Goal: Use online tool/utility: Utilize a website feature to perform a specific function

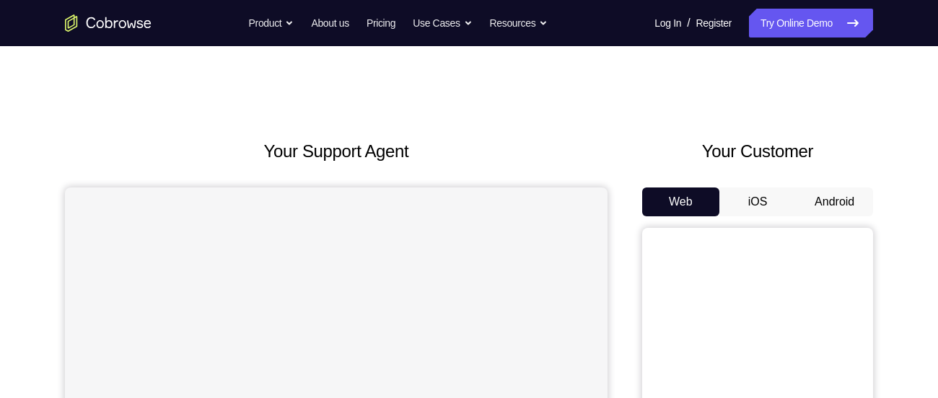
click at [844, 190] on button "Android" at bounding box center [834, 202] width 77 height 29
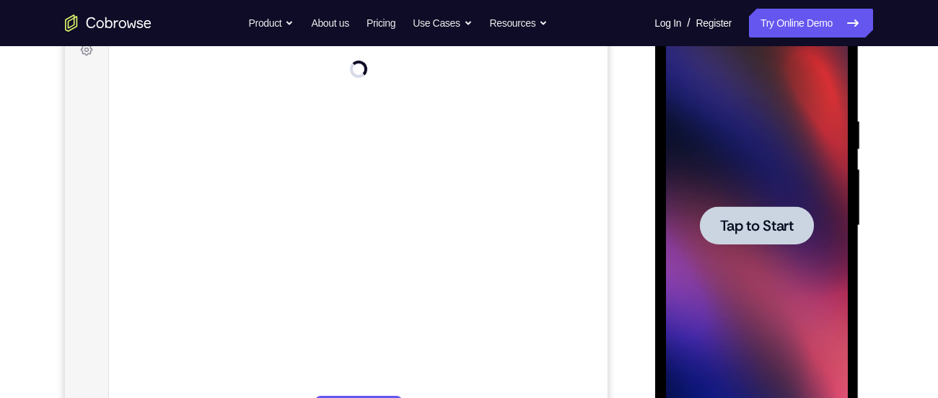
click at [751, 224] on span "Tap to Start" at bounding box center [756, 226] width 74 height 14
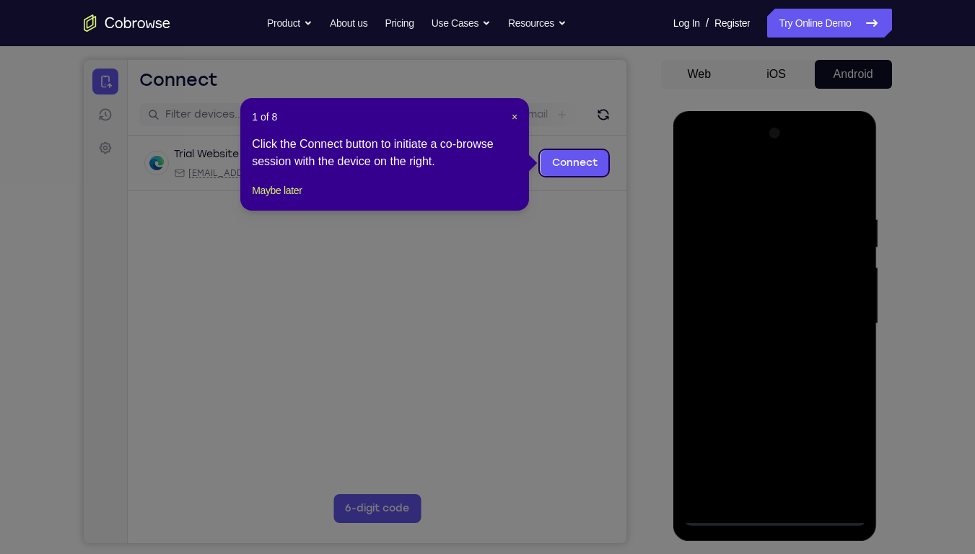
scroll to position [127, 0]
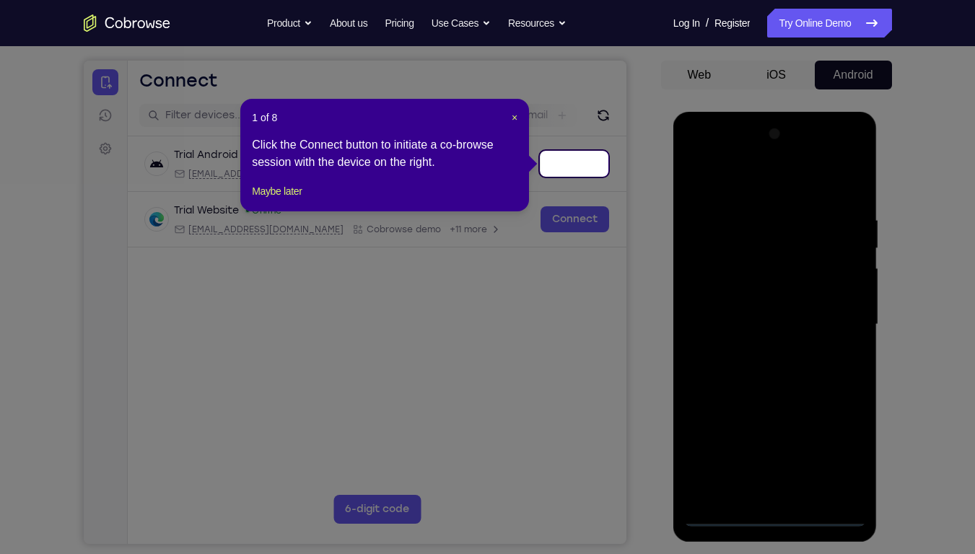
click at [772, 398] on icon at bounding box center [493, 277] width 986 height 554
click at [514, 114] on span "×" at bounding box center [515, 118] width 6 height 12
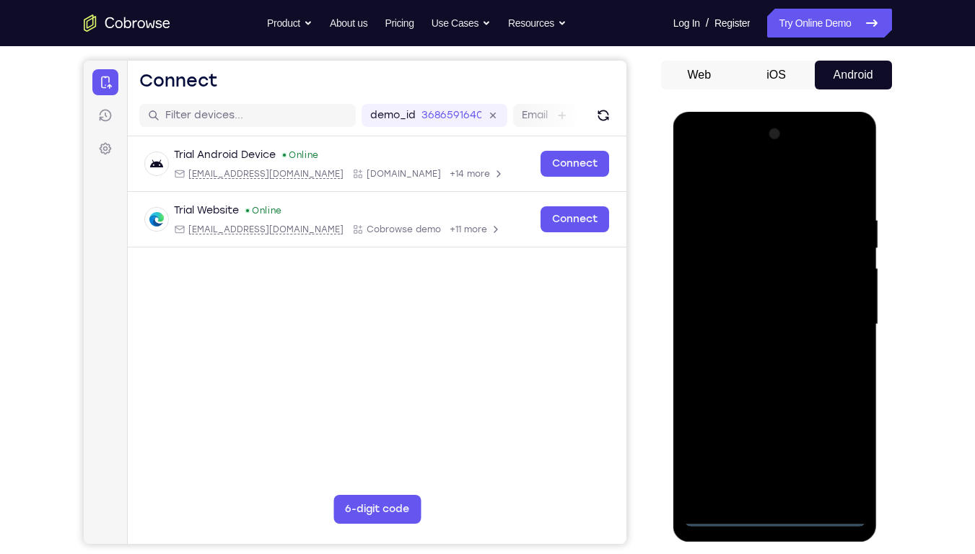
click at [772, 398] on div at bounding box center [775, 325] width 182 height 404
click at [839, 398] on div at bounding box center [775, 325] width 182 height 404
click at [750, 185] on div at bounding box center [775, 325] width 182 height 404
click at [837, 323] on div at bounding box center [775, 325] width 182 height 404
click at [757, 350] on div at bounding box center [775, 325] width 182 height 404
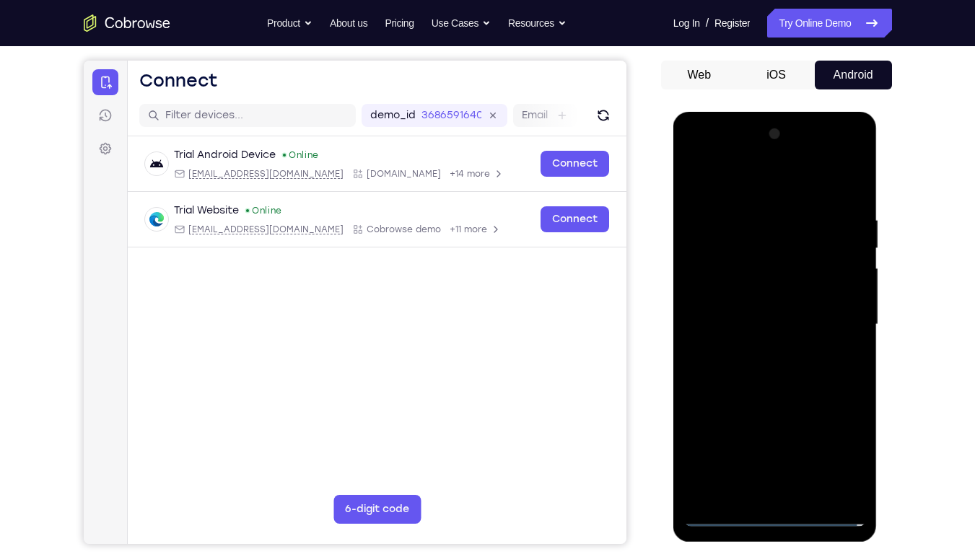
click at [778, 305] on div at bounding box center [775, 325] width 182 height 404
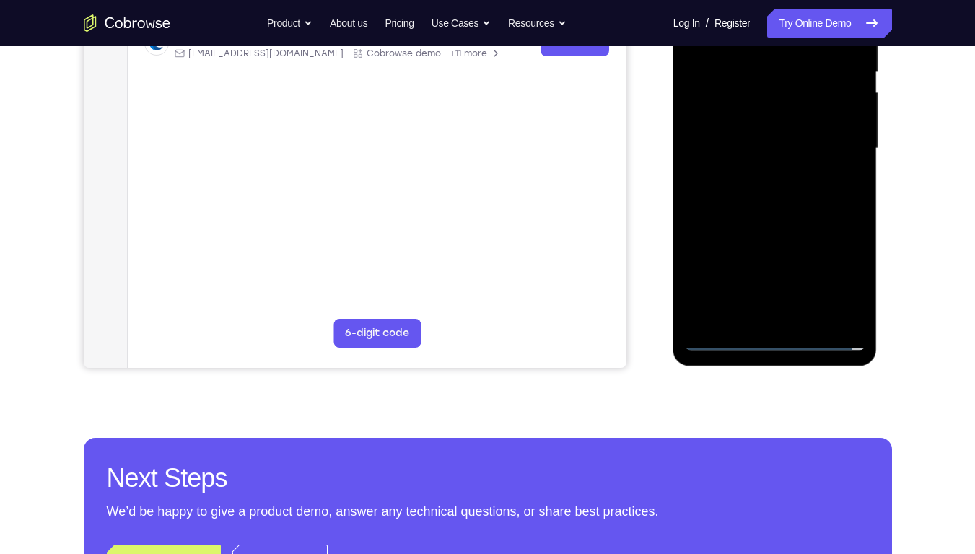
scroll to position [302, 0]
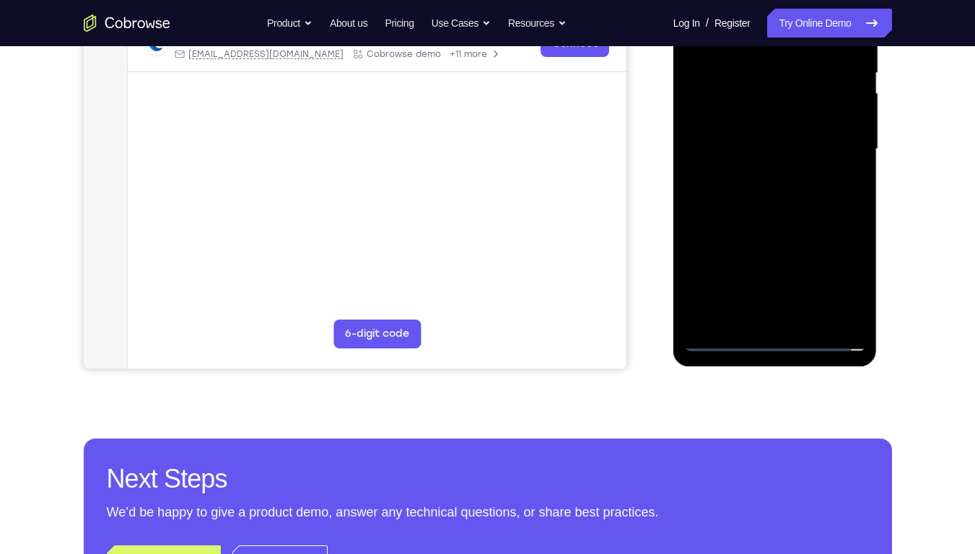
click at [801, 87] on div at bounding box center [775, 149] width 182 height 404
click at [785, 118] on div at bounding box center [775, 149] width 182 height 404
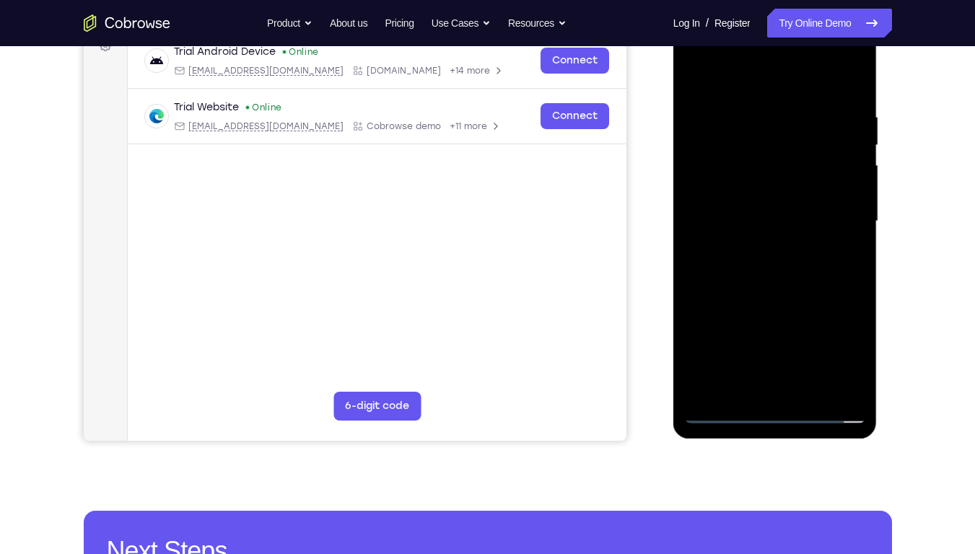
scroll to position [229, 0]
click at [805, 214] on div at bounding box center [775, 222] width 182 height 404
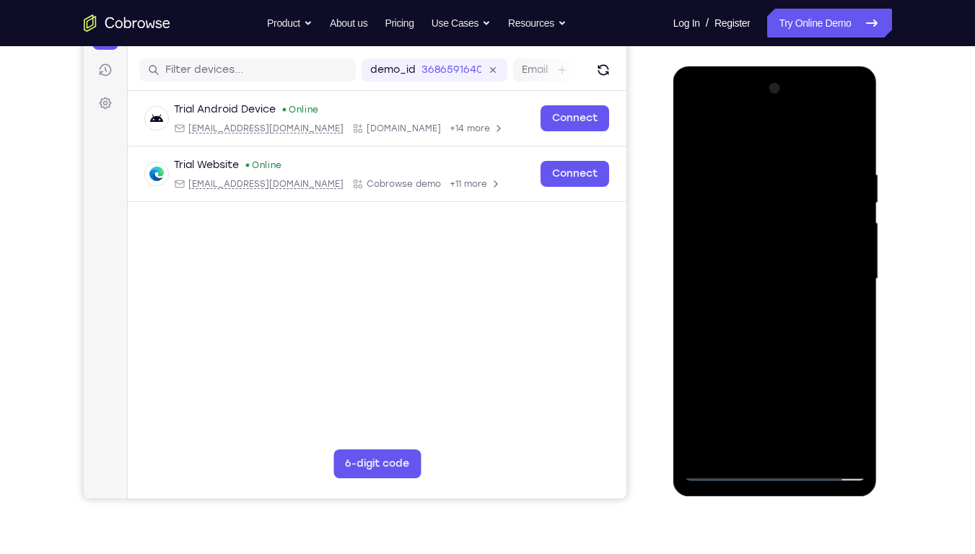
scroll to position [172, 0]
click at [821, 323] on div at bounding box center [775, 280] width 182 height 404
click at [752, 174] on div at bounding box center [775, 280] width 182 height 404
click at [787, 343] on div at bounding box center [775, 280] width 182 height 404
click at [753, 172] on div at bounding box center [775, 280] width 182 height 404
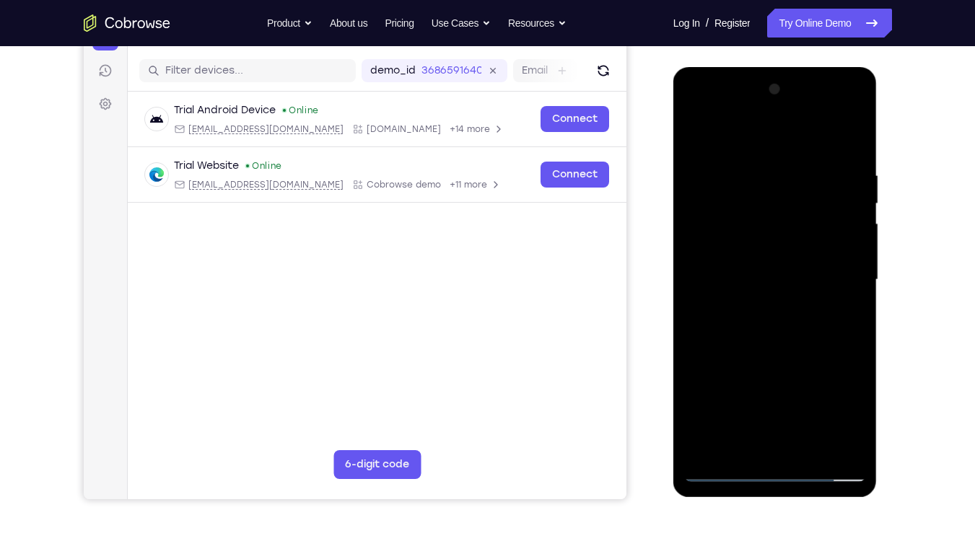
click at [831, 398] on div at bounding box center [775, 280] width 182 height 404
drag, startPoint x: 782, startPoint y: 153, endPoint x: 785, endPoint y: 32, distance: 120.5
click at [785, 67] on html "Online web based iOS Simulators and Android Emulators. Run iPhone, iPad, Mobile…" at bounding box center [776, 283] width 206 height 433
click at [856, 224] on div at bounding box center [775, 280] width 182 height 404
click at [841, 229] on div at bounding box center [775, 280] width 182 height 404
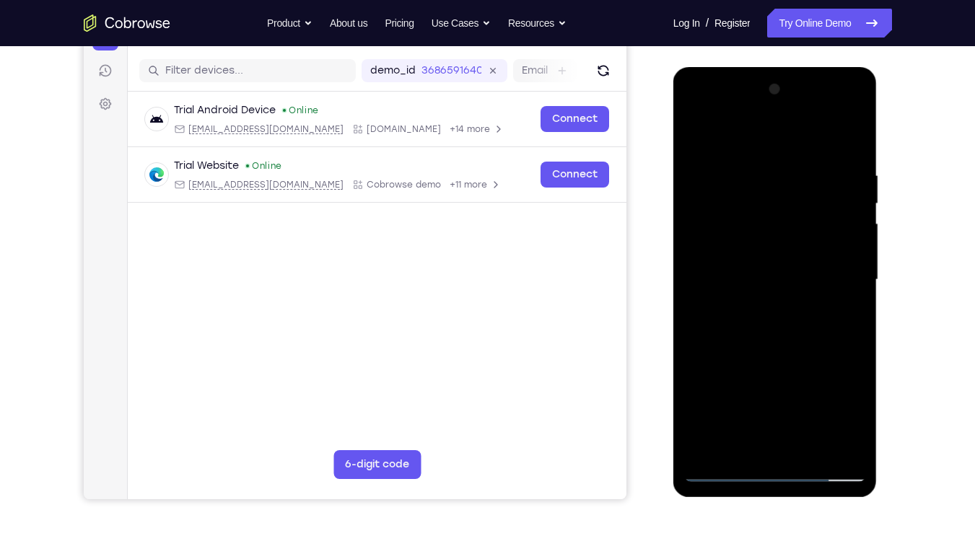
click at [838, 387] on div at bounding box center [775, 280] width 182 height 404
click at [694, 340] on div at bounding box center [775, 280] width 182 height 404
click at [835, 398] on div at bounding box center [775, 280] width 182 height 404
click at [855, 330] on div at bounding box center [775, 280] width 182 height 404
click at [851, 329] on div at bounding box center [775, 280] width 182 height 404
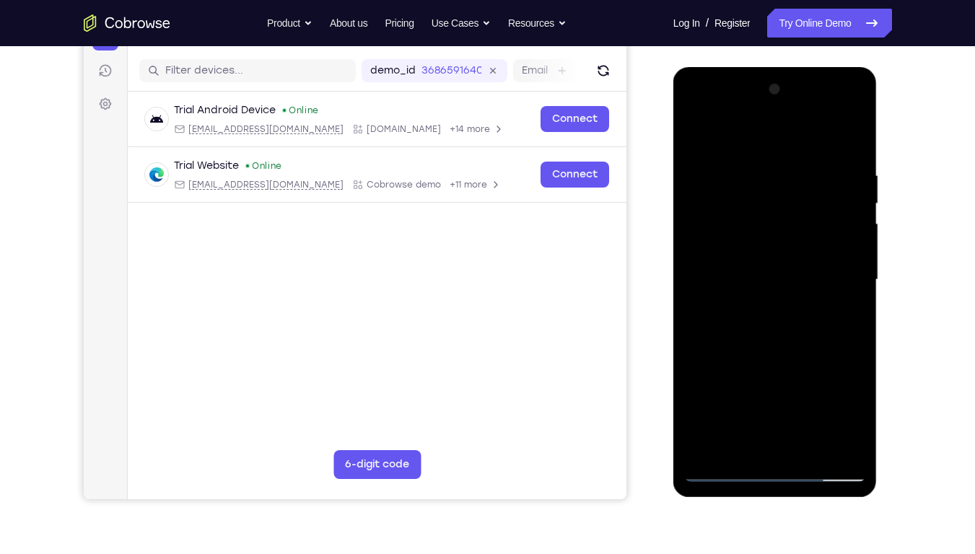
click at [851, 329] on div at bounding box center [775, 280] width 182 height 404
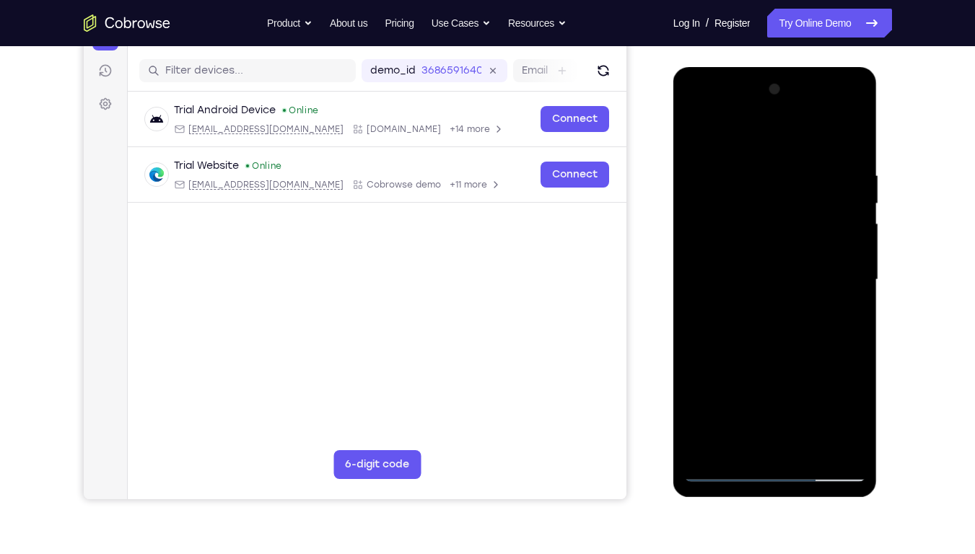
drag, startPoint x: 859, startPoint y: 356, endPoint x: 740, endPoint y: 338, distance: 119.8
click at [740, 338] on div at bounding box center [775, 280] width 182 height 404
click at [828, 398] on div at bounding box center [775, 280] width 182 height 404
click at [835, 283] on div at bounding box center [775, 280] width 182 height 404
click at [831, 398] on div at bounding box center [775, 280] width 182 height 404
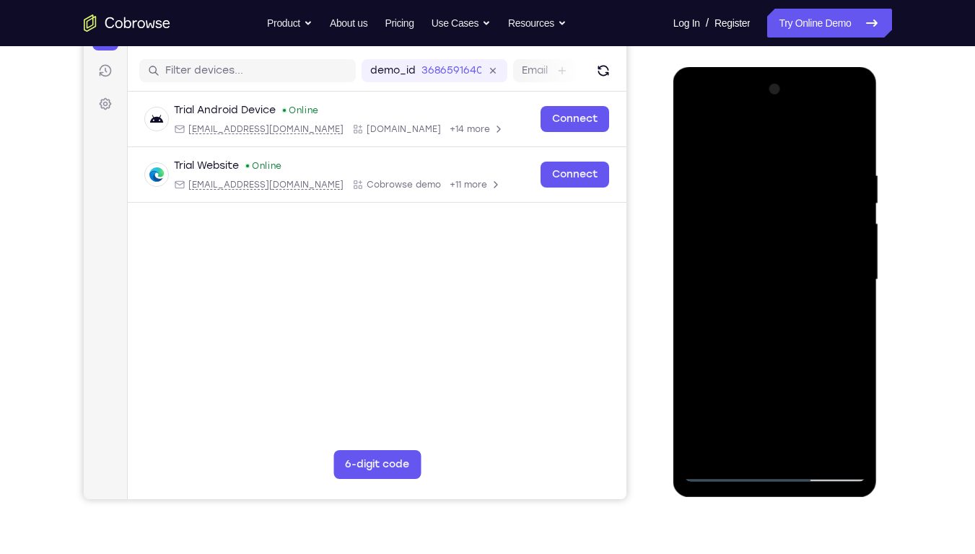
click at [847, 276] on div at bounding box center [775, 280] width 182 height 404
click at [842, 278] on div at bounding box center [775, 280] width 182 height 404
click at [844, 279] on div at bounding box center [775, 280] width 182 height 404
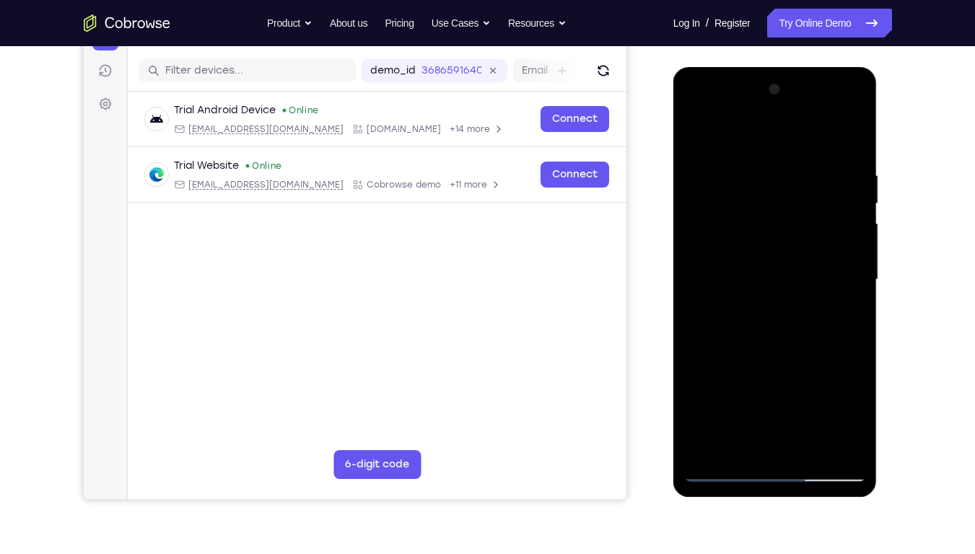
click at [844, 279] on div at bounding box center [775, 280] width 182 height 404
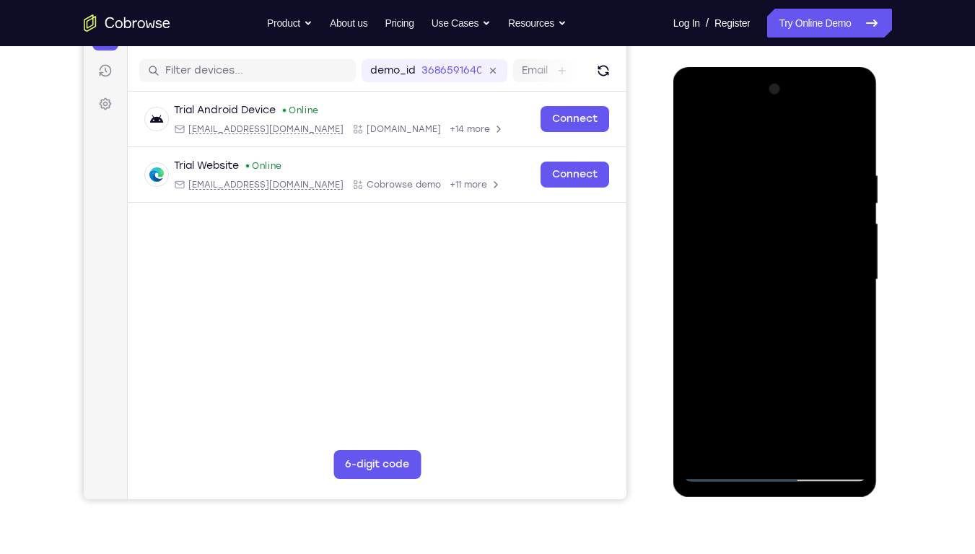
click at [844, 279] on div at bounding box center [775, 280] width 182 height 404
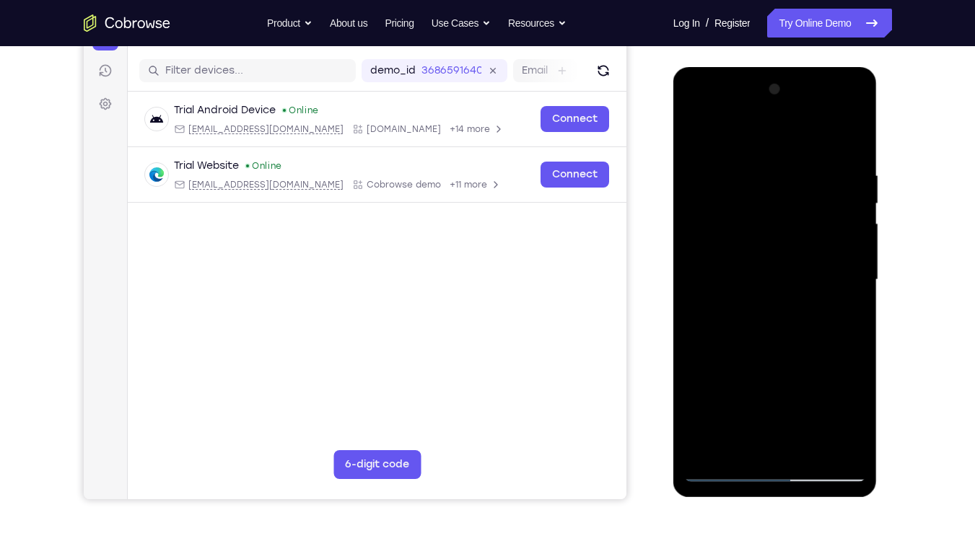
click at [844, 279] on div at bounding box center [775, 280] width 182 height 404
click at [833, 398] on div at bounding box center [775, 280] width 182 height 404
click at [860, 295] on div at bounding box center [775, 280] width 182 height 404
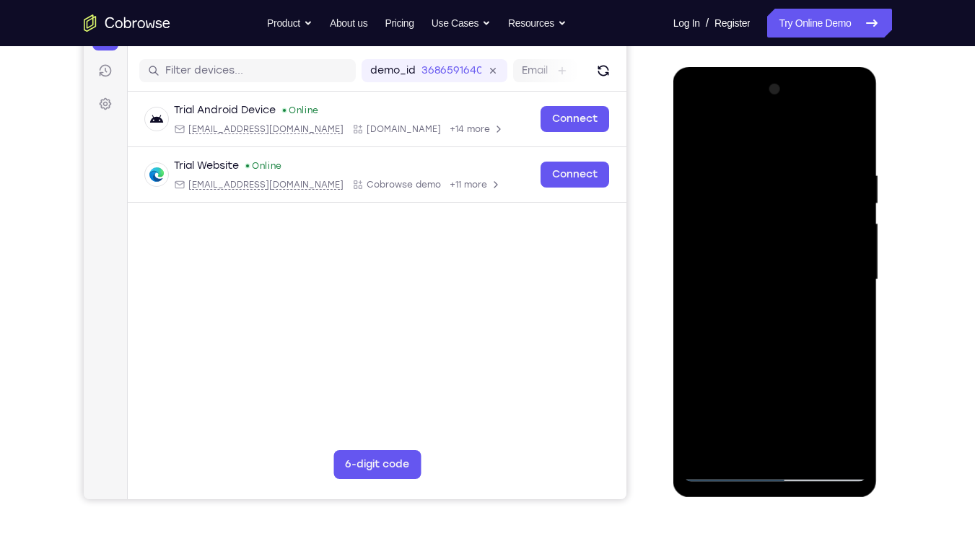
click at [860, 295] on div at bounding box center [775, 280] width 182 height 404
click at [845, 138] on div at bounding box center [775, 280] width 182 height 404
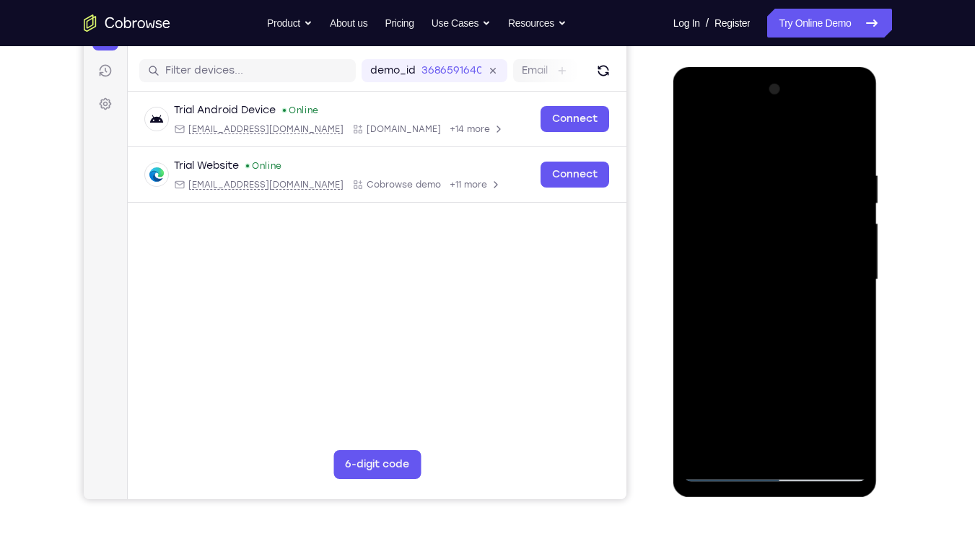
click at [804, 398] on div at bounding box center [775, 280] width 182 height 404
click at [795, 354] on div at bounding box center [775, 280] width 182 height 404
click at [797, 363] on div at bounding box center [775, 280] width 182 height 404
click at [727, 398] on div at bounding box center [775, 280] width 182 height 404
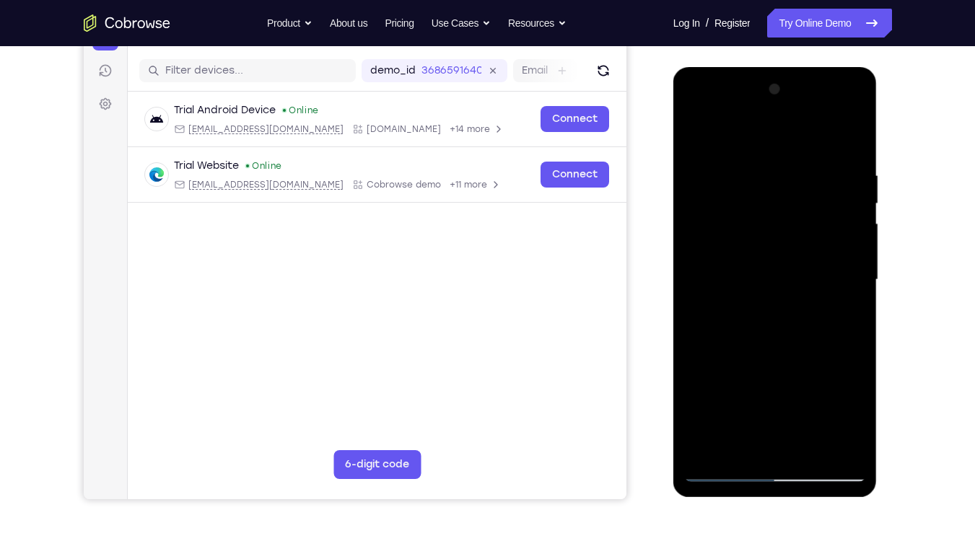
click at [701, 138] on div at bounding box center [775, 280] width 182 height 404
click at [807, 285] on div at bounding box center [775, 280] width 182 height 404
click at [697, 146] on div at bounding box center [775, 280] width 182 height 404
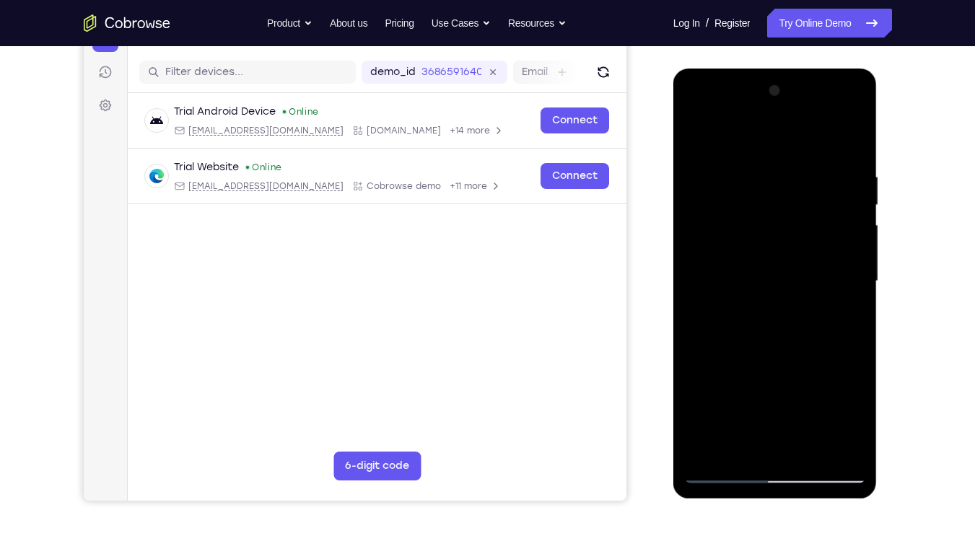
drag, startPoint x: 778, startPoint y: 296, endPoint x: 767, endPoint y: 289, distance: 12.6
click at [767, 289] on div at bounding box center [775, 281] width 182 height 404
drag, startPoint x: 767, startPoint y: 289, endPoint x: 807, endPoint y: 89, distance: 203.9
click at [807, 89] on div at bounding box center [775, 281] width 182 height 404
click at [766, 189] on div at bounding box center [775, 281] width 182 height 404
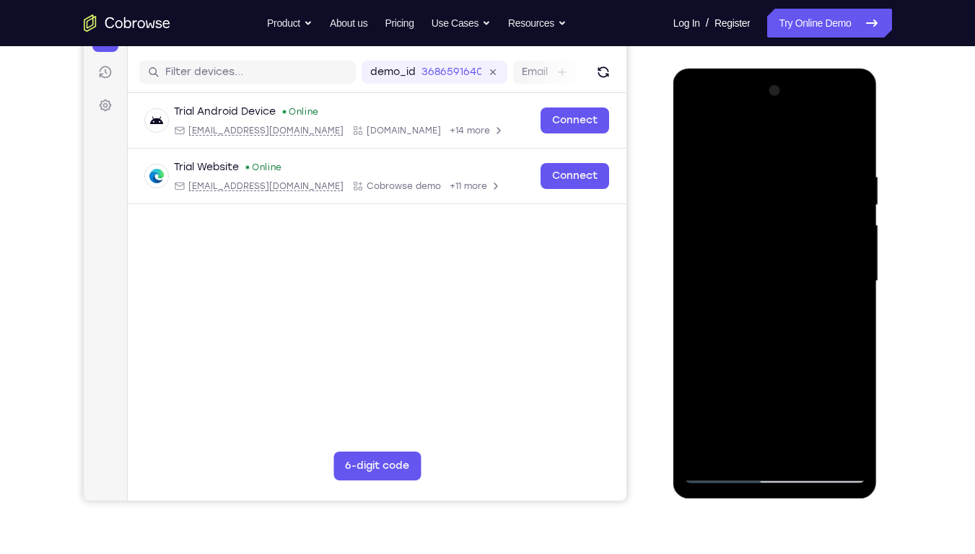
click at [705, 398] on div at bounding box center [775, 281] width 182 height 404
click at [726, 395] on div at bounding box center [775, 281] width 182 height 404
click at [743, 336] on div at bounding box center [775, 281] width 182 height 404
click at [720, 398] on div at bounding box center [775, 281] width 182 height 404
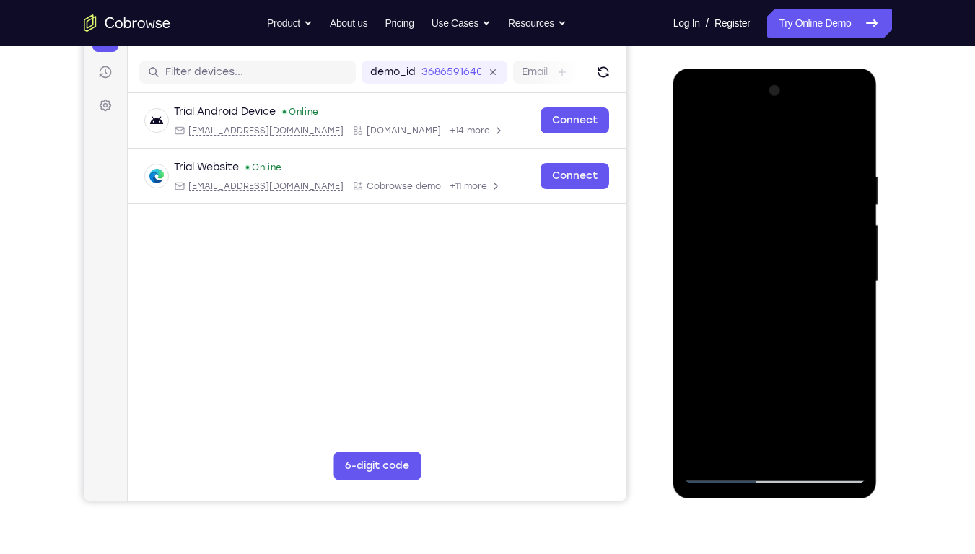
click at [709, 398] on div at bounding box center [775, 281] width 182 height 404
click at [727, 139] on div at bounding box center [775, 281] width 182 height 404
click at [835, 237] on div at bounding box center [775, 281] width 182 height 404
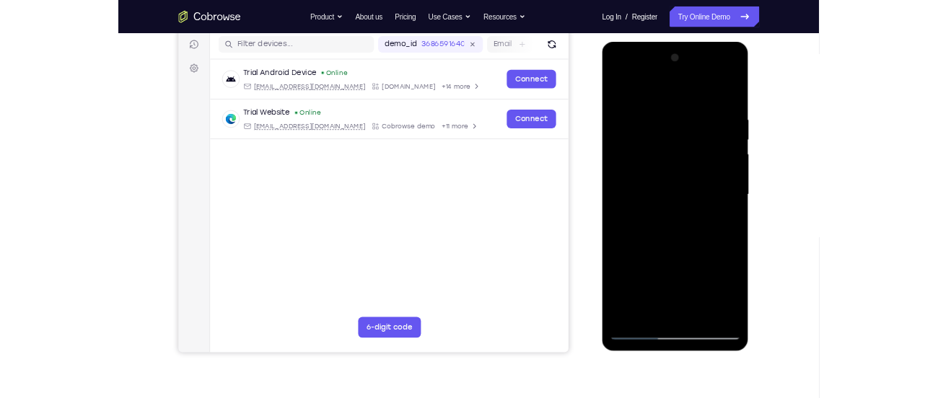
scroll to position [183, 0]
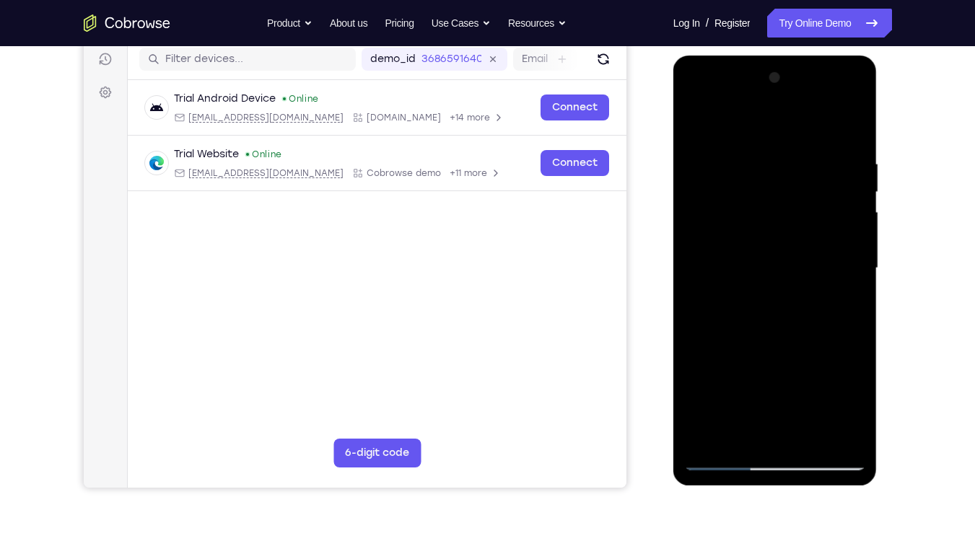
click at [842, 398] on div at bounding box center [775, 268] width 182 height 404
click at [704, 398] on div at bounding box center [775, 268] width 182 height 404
click at [857, 118] on div at bounding box center [775, 268] width 182 height 404
click at [784, 150] on div at bounding box center [775, 268] width 182 height 404
click at [755, 149] on div at bounding box center [775, 268] width 182 height 404
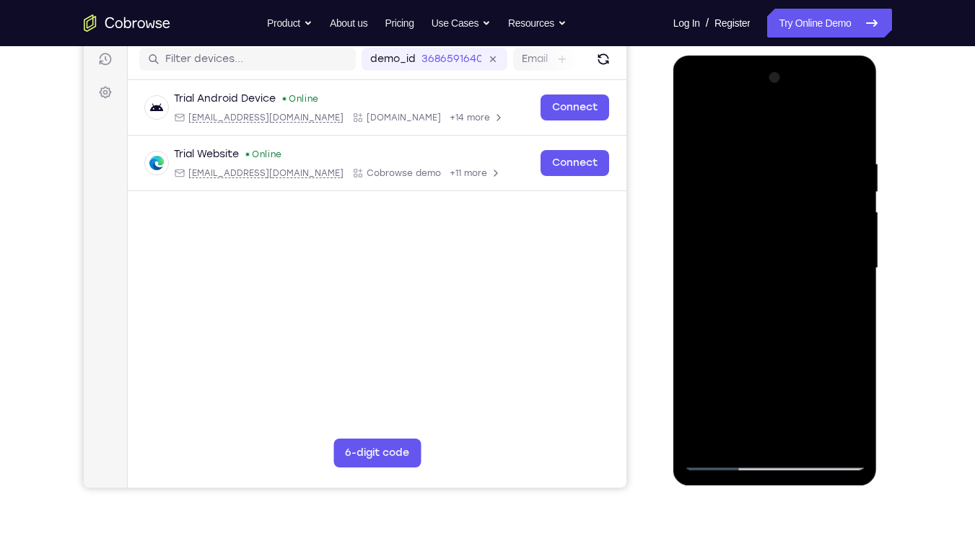
click at [698, 119] on div at bounding box center [775, 268] width 182 height 404
click at [799, 146] on div at bounding box center [775, 268] width 182 height 404
click at [779, 148] on div at bounding box center [775, 268] width 182 height 404
drag, startPoint x: 787, startPoint y: 172, endPoint x: 805, endPoint y: 341, distance: 169.1
click at [805, 341] on div at bounding box center [775, 268] width 182 height 404
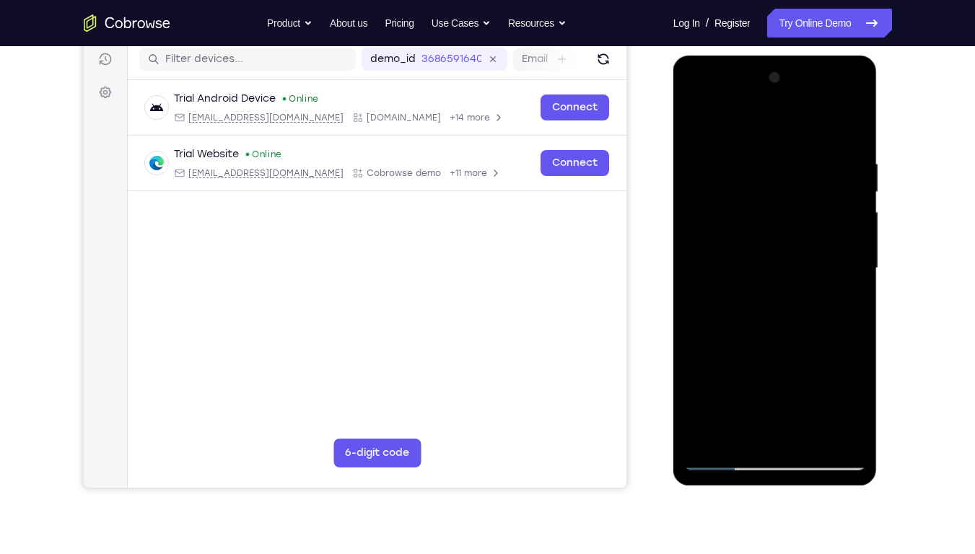
click at [853, 95] on div at bounding box center [775, 268] width 182 height 404
click at [845, 96] on div at bounding box center [775, 268] width 182 height 404
click at [804, 172] on div at bounding box center [775, 268] width 182 height 404
click at [713, 398] on div at bounding box center [775, 268] width 182 height 404
click at [849, 123] on div at bounding box center [775, 268] width 182 height 404
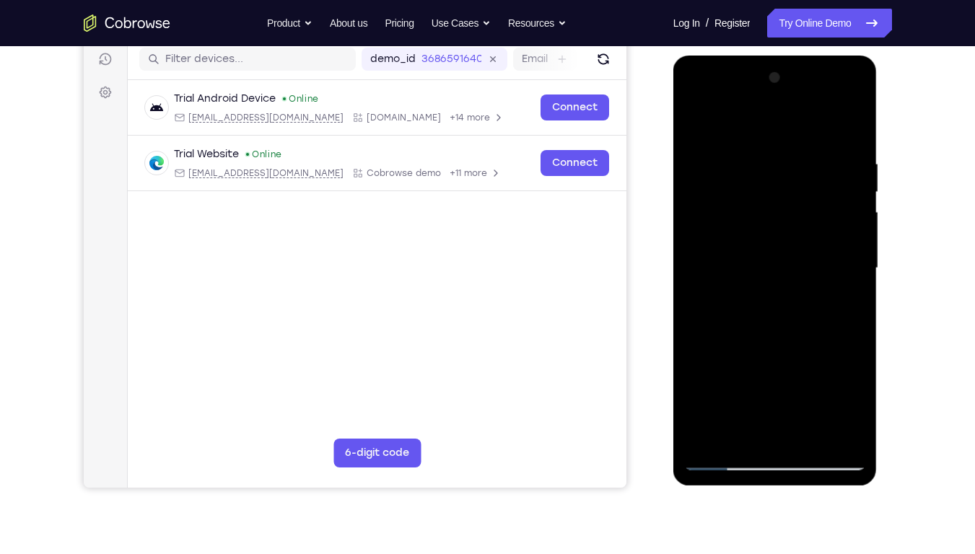
click at [696, 131] on div at bounding box center [775, 268] width 182 height 404
click at [752, 159] on div at bounding box center [775, 268] width 182 height 404
click at [836, 246] on div at bounding box center [775, 268] width 182 height 404
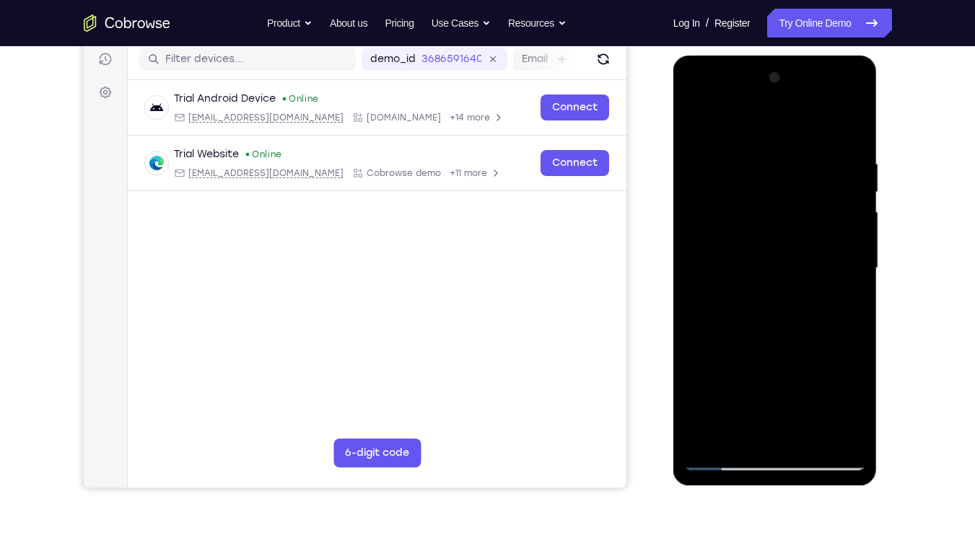
click at [836, 246] on div at bounding box center [775, 268] width 182 height 404
drag, startPoint x: 836, startPoint y: 246, endPoint x: 742, endPoint y: 269, distance: 96.6
click at [742, 269] on div at bounding box center [775, 268] width 182 height 404
click at [854, 132] on div at bounding box center [775, 268] width 182 height 404
click at [808, 398] on div at bounding box center [775, 268] width 182 height 404
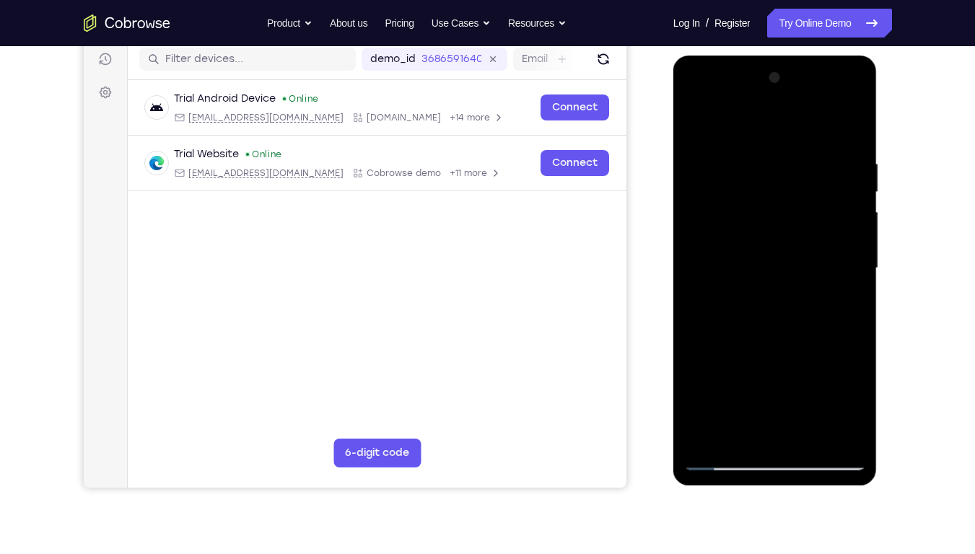
click at [854, 190] on div at bounding box center [775, 268] width 182 height 404
click at [717, 398] on div at bounding box center [775, 268] width 182 height 404
click at [709, 398] on div at bounding box center [775, 268] width 182 height 404
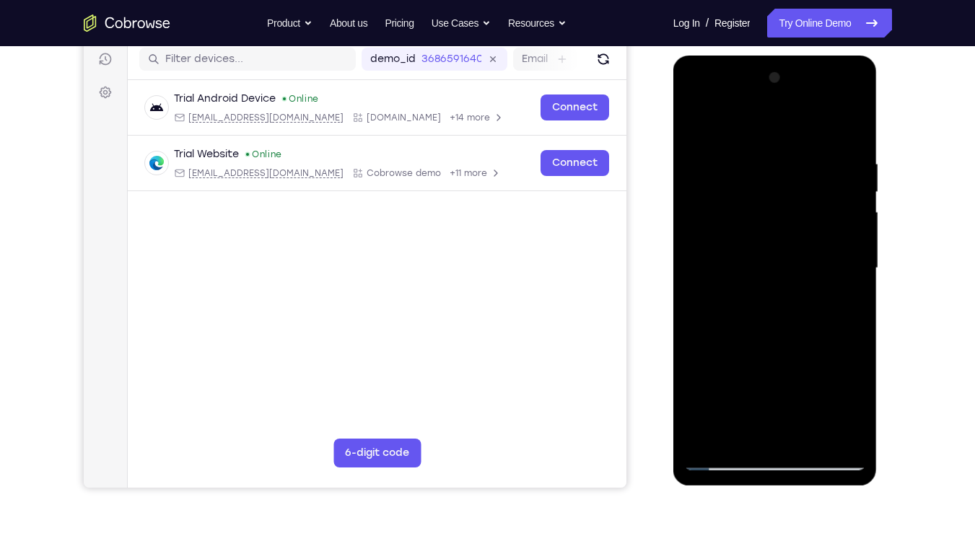
click at [716, 398] on div at bounding box center [775, 268] width 182 height 404
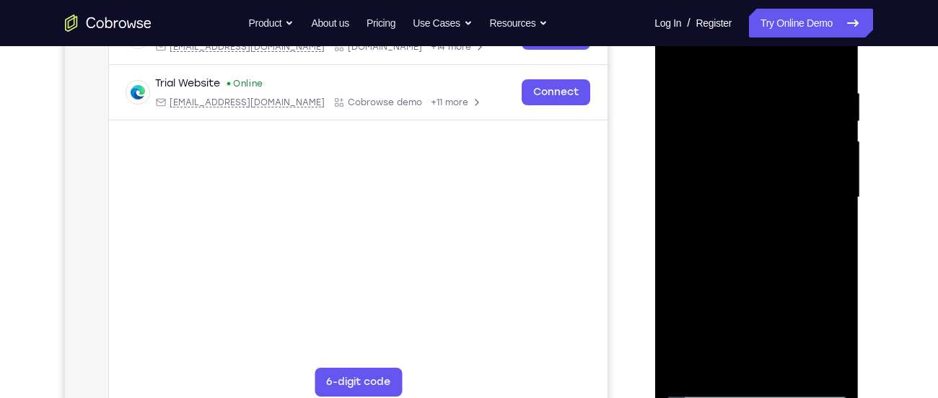
scroll to position [256, 0]
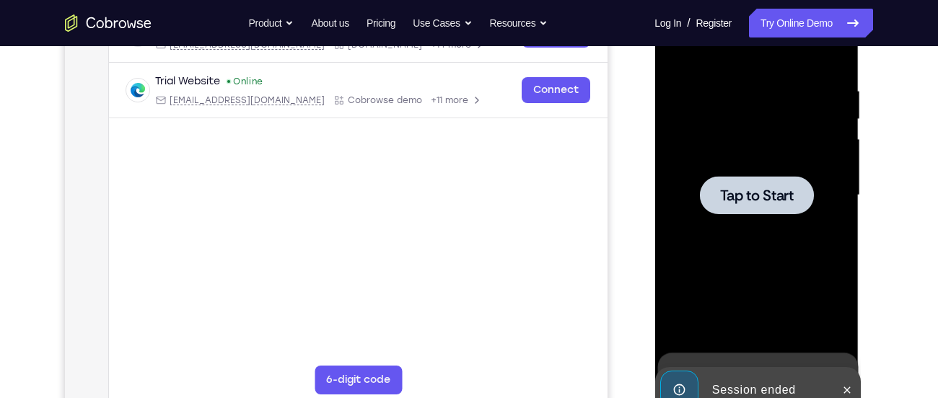
click at [730, 167] on div at bounding box center [756, 196] width 182 height 404
